Goal: Task Accomplishment & Management: Manage account settings

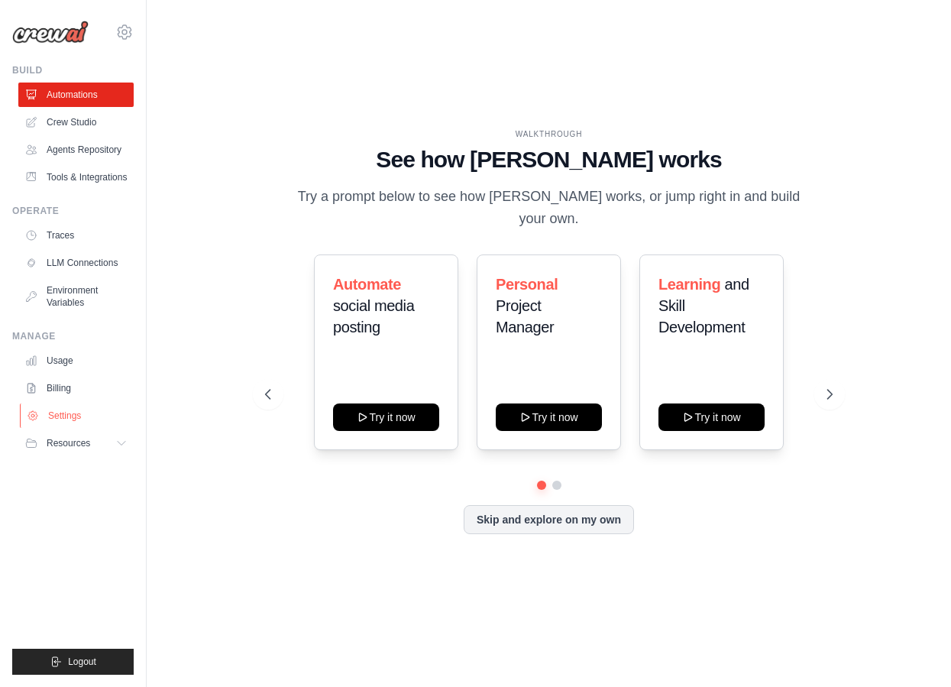
click at [83, 410] on link "Settings" at bounding box center [77, 415] width 115 height 24
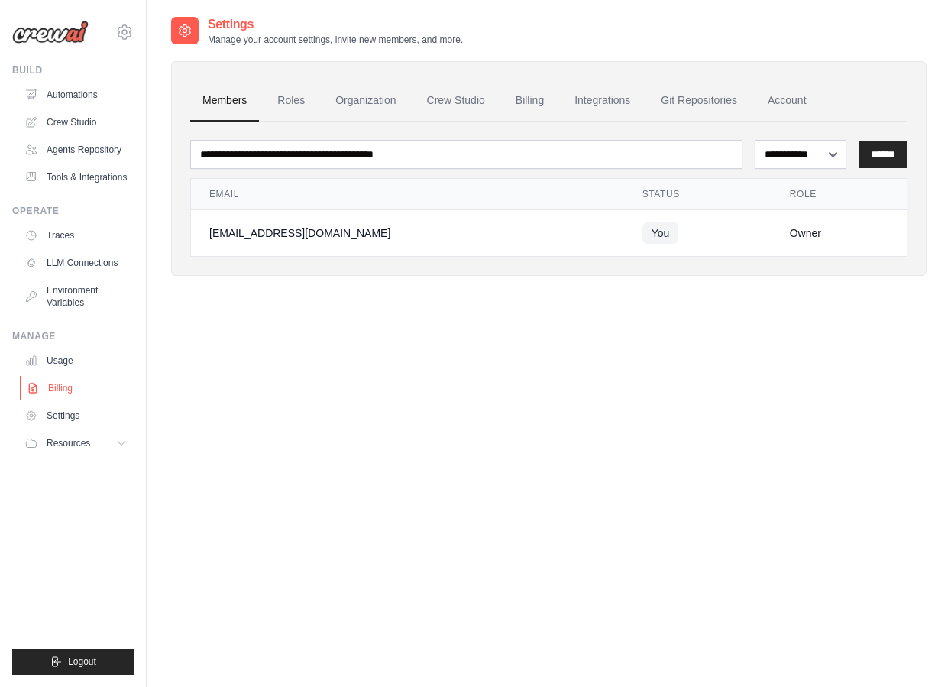
click at [69, 386] on link "Billing" at bounding box center [77, 388] width 115 height 24
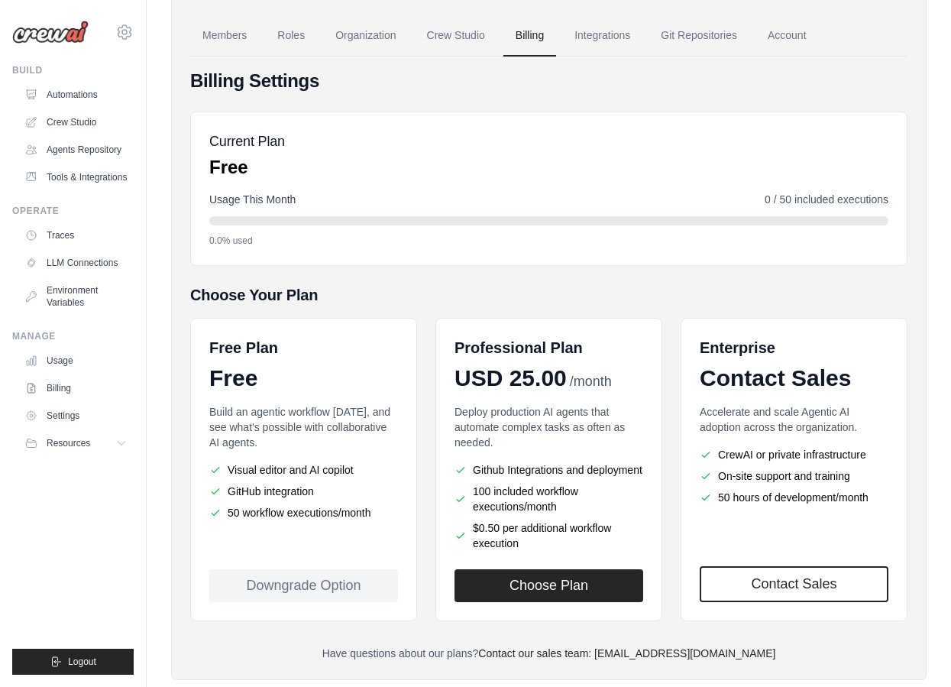
scroll to position [98, 0]
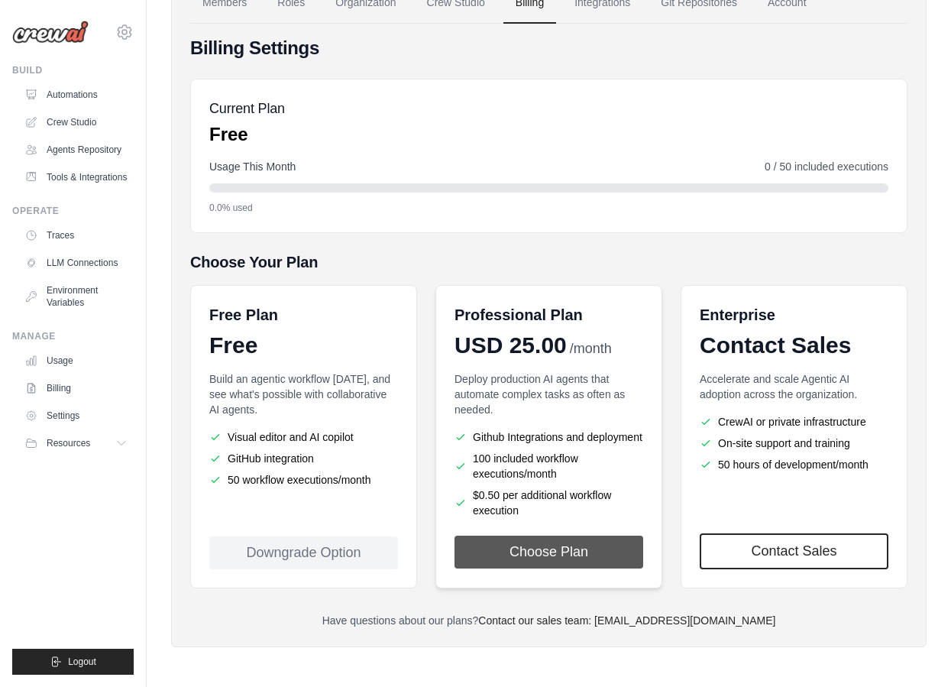
click at [533, 550] on button "Choose Plan" at bounding box center [549, 552] width 189 height 33
